Goal: Task Accomplishment & Management: Use online tool/utility

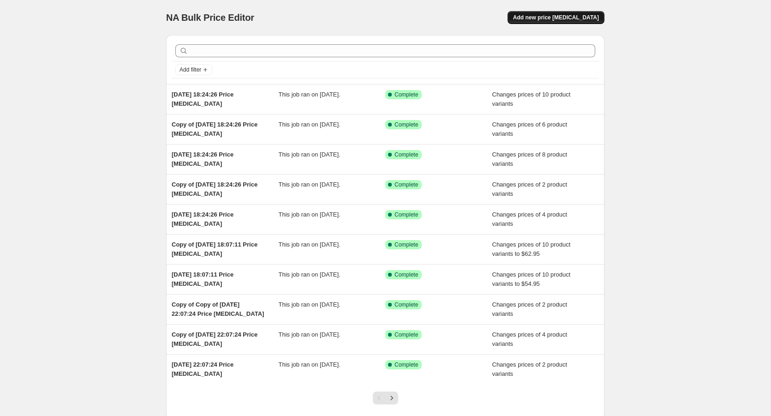
click at [561, 19] on span "Add new price [MEDICAL_DATA]" at bounding box center [556, 17] width 86 height 7
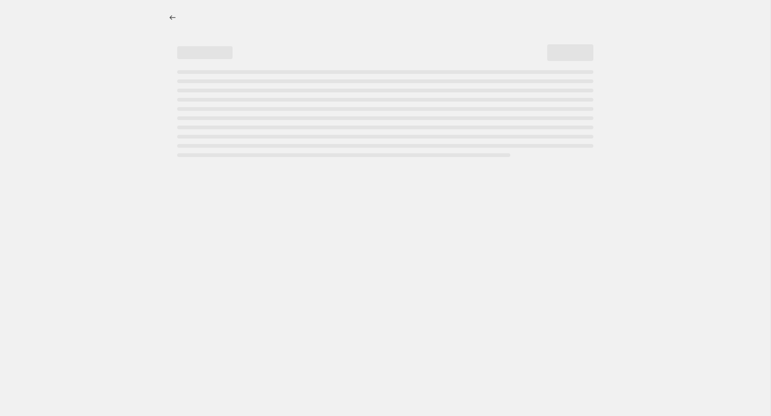
select select "percentage"
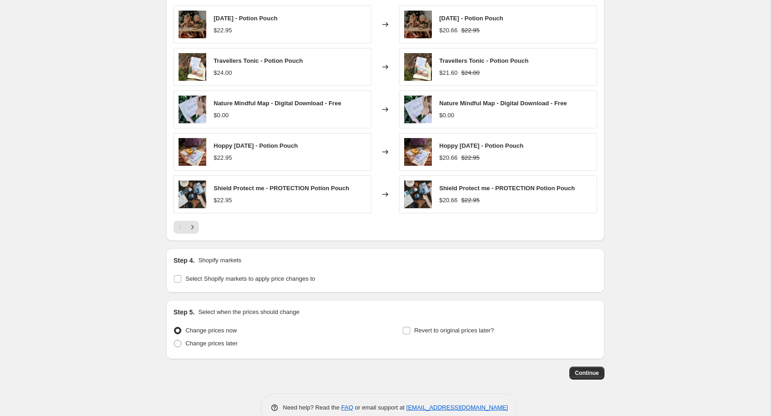
scroll to position [552, 0]
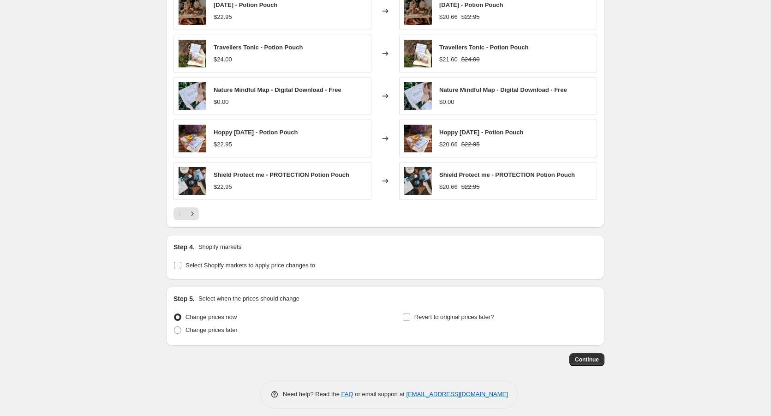
click at [177, 262] on input "Select Shopify markets to apply price changes to" at bounding box center [177, 265] width 7 height 7
checkbox input "true"
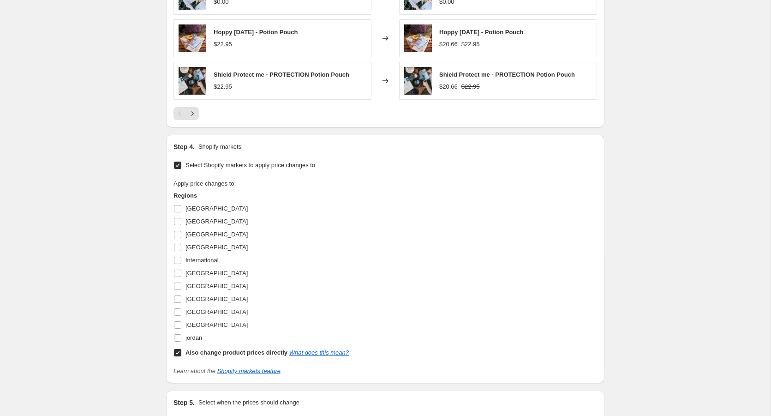
scroll to position [661, 0]
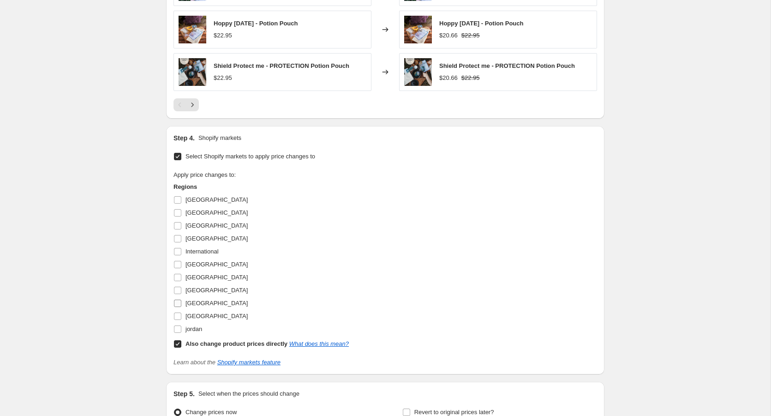
click at [178, 301] on input "[GEOGRAPHIC_DATA]" at bounding box center [177, 302] width 7 height 7
checkbox input "true"
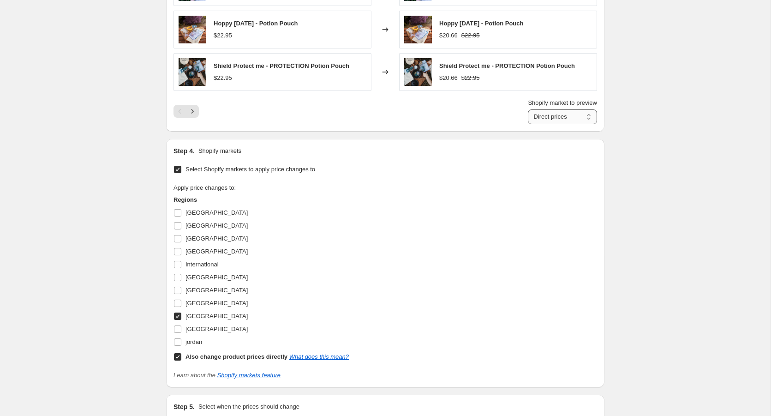
click at [589, 114] on select "Direct prices [GEOGRAPHIC_DATA]" at bounding box center [562, 116] width 69 height 15
